Goal: Transaction & Acquisition: Purchase product/service

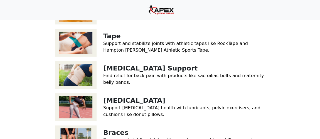
scroll to position [174, 0]
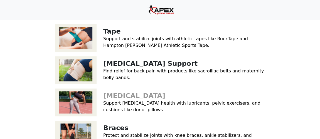
click at [129, 92] on link "[MEDICAL_DATA]" at bounding box center [134, 96] width 62 height 8
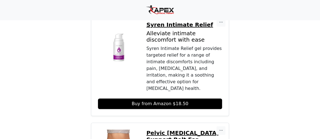
scroll to position [1160, 0]
